Goal: Information Seeking & Learning: Learn about a topic

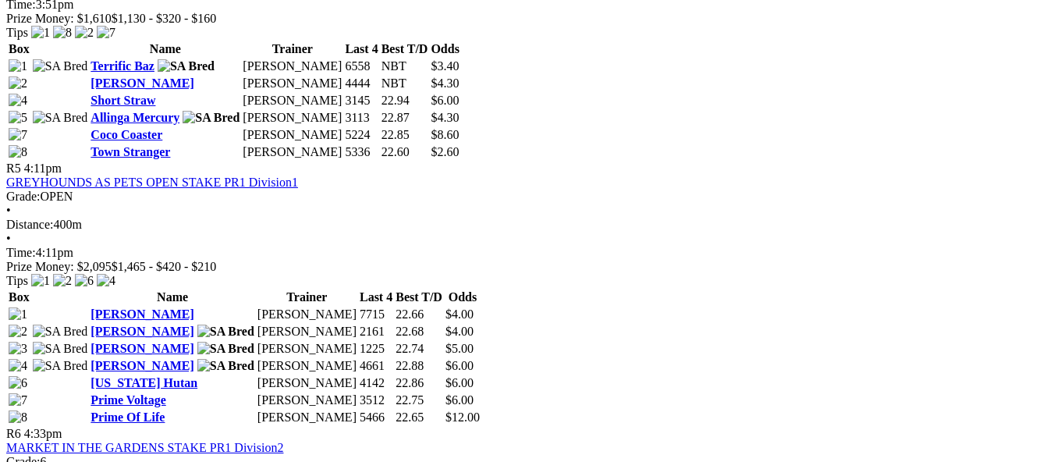
scroll to position [1716, 0]
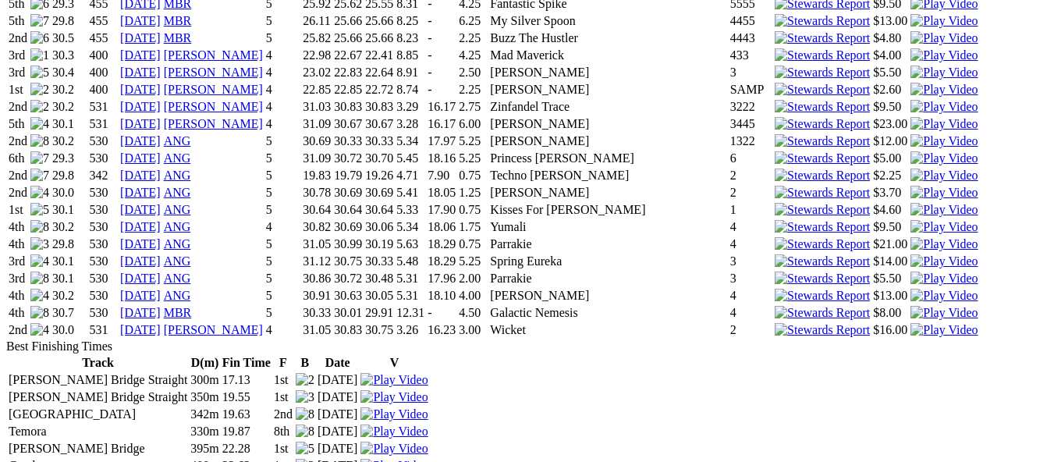
scroll to position [2106, 0]
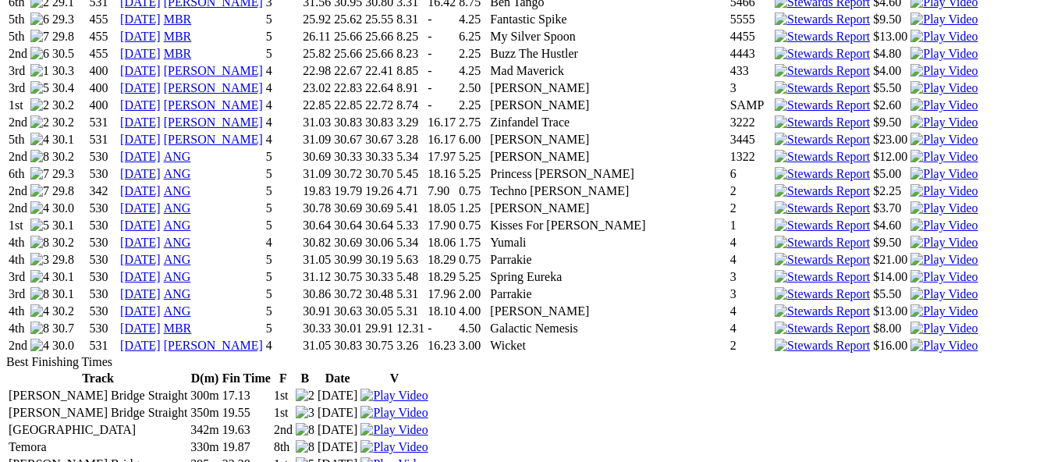
click at [161, 339] on link "[DATE]" at bounding box center [140, 345] width 41 height 13
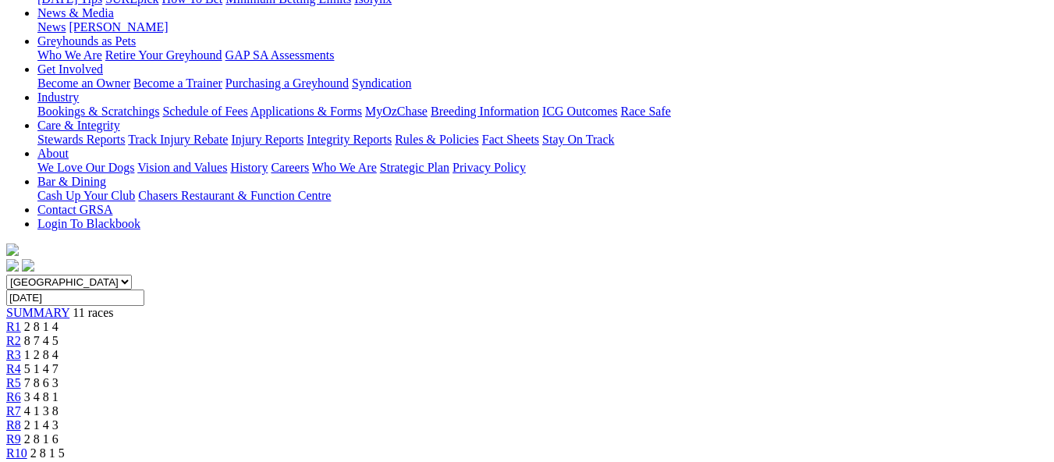
scroll to position [312, 0]
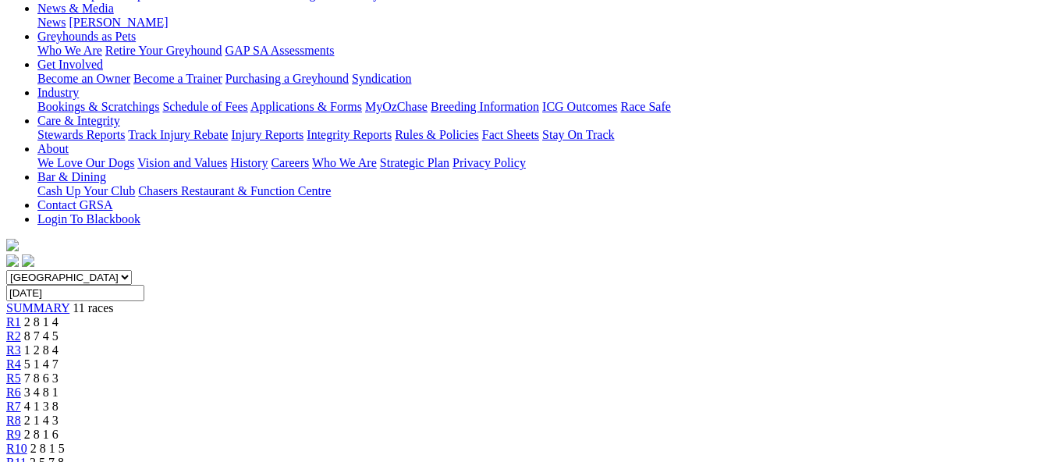
scroll to position [390, 0]
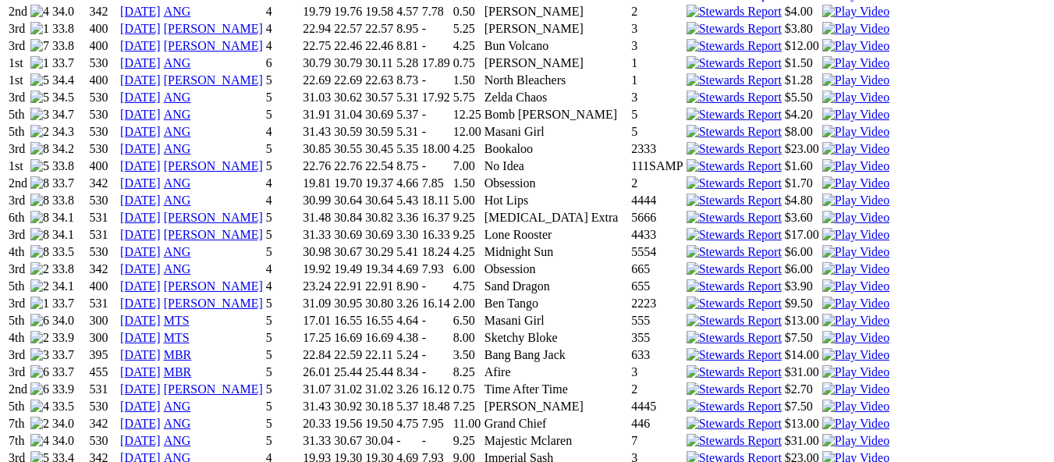
scroll to position [1482, 0]
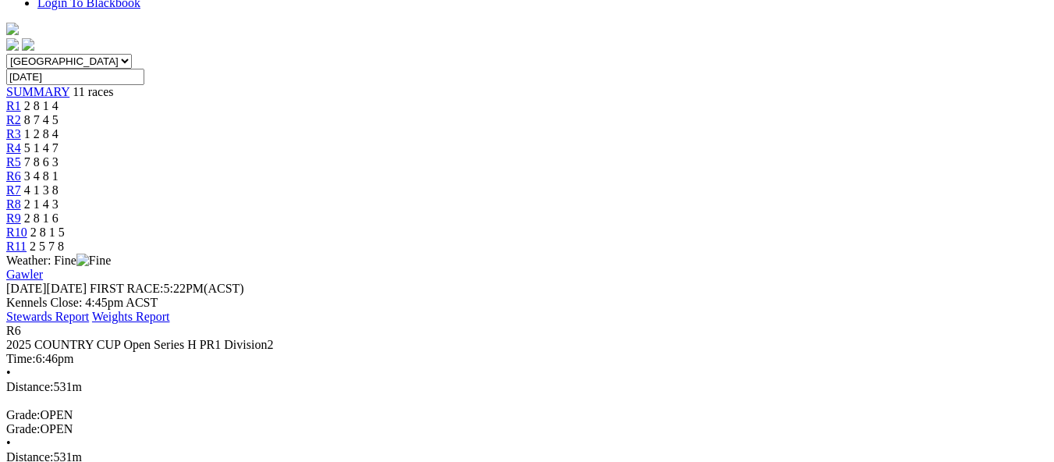
scroll to position [468, 0]
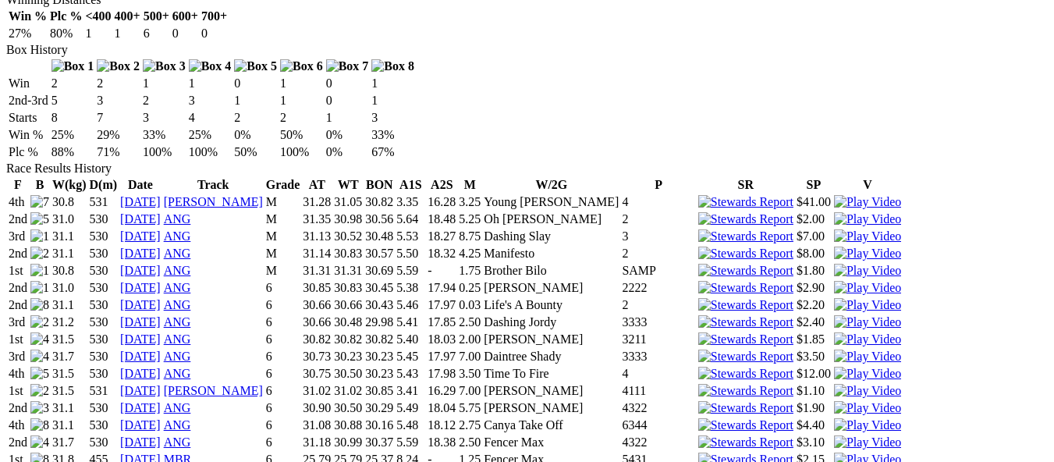
scroll to position [1014, 0]
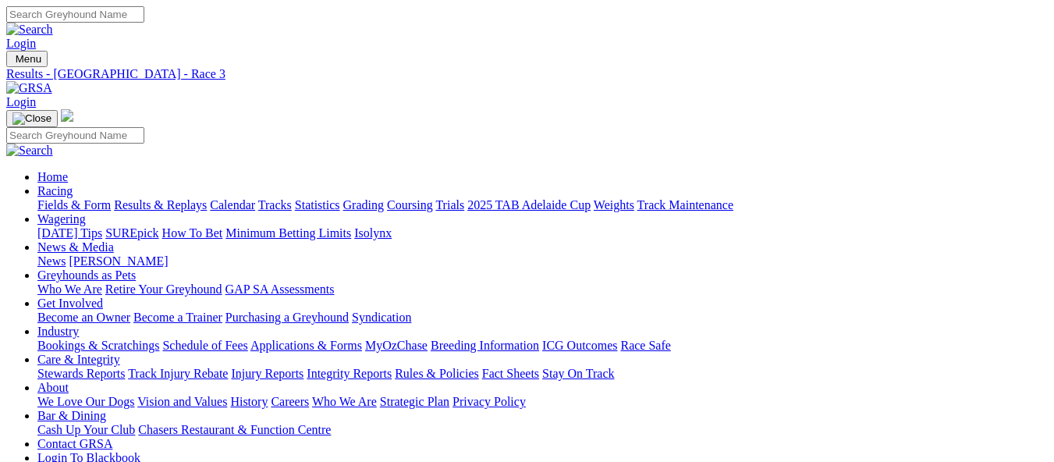
scroll to position [312, 0]
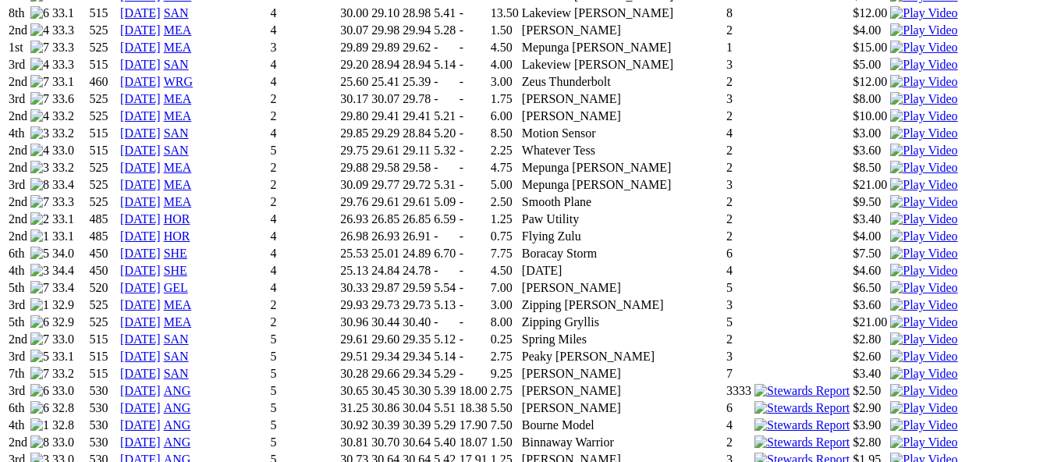
scroll to position [1950, 0]
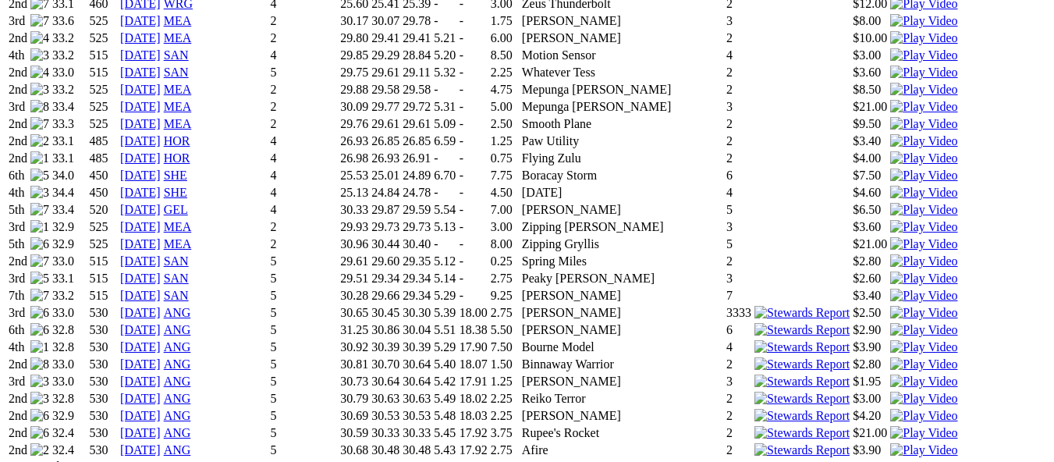
click at [161, 392] on link "18 Aug 25" at bounding box center [140, 398] width 41 height 13
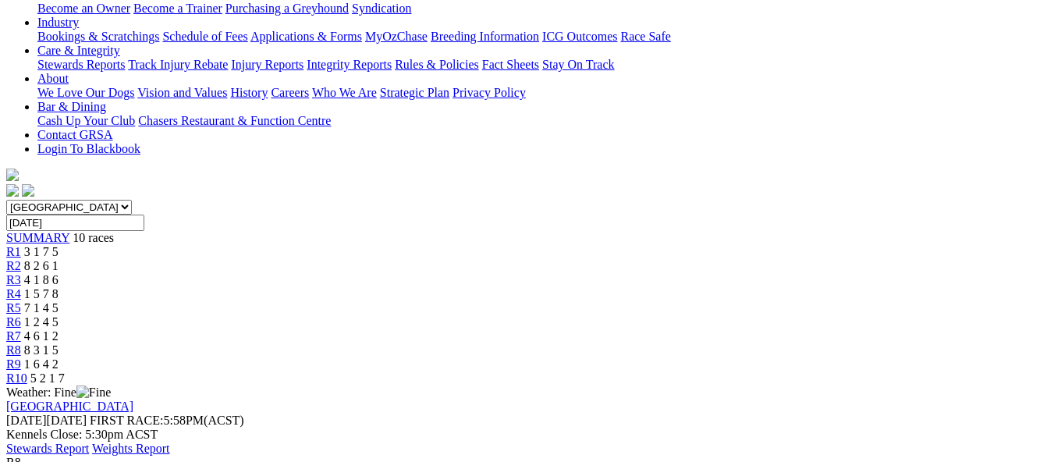
scroll to position [312, 0]
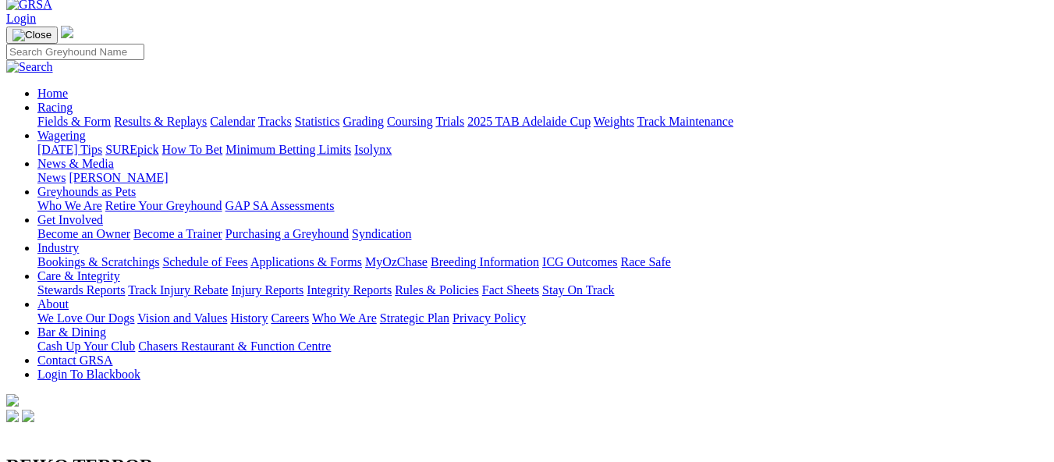
scroll to position [78, 0]
